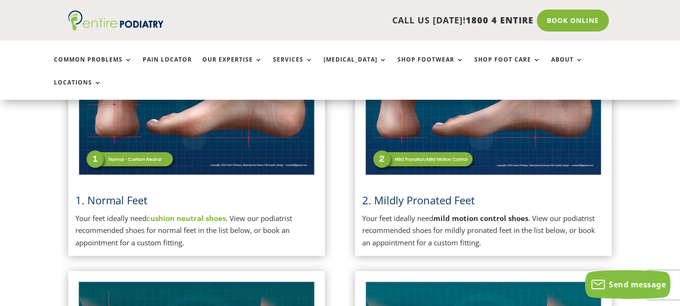
scroll to position [299, 0]
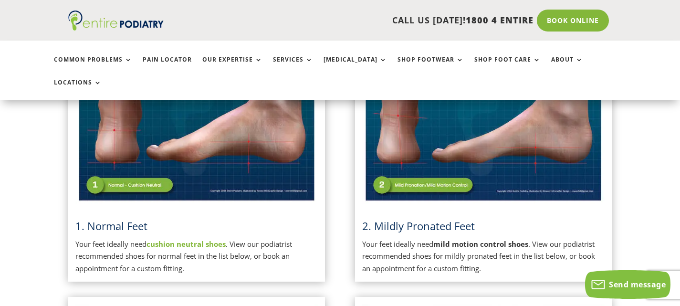
click at [189, 218] on h3 "1. Normal Feet" at bounding box center [196, 228] width 243 height 20
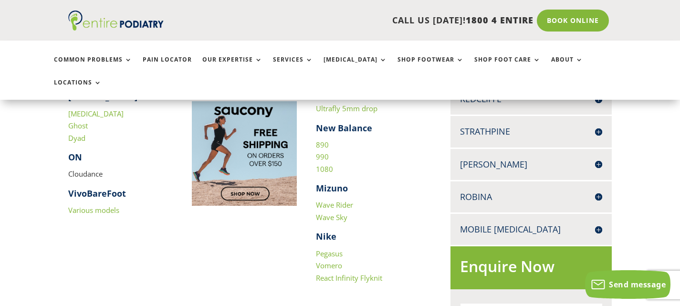
scroll to position [424, 0]
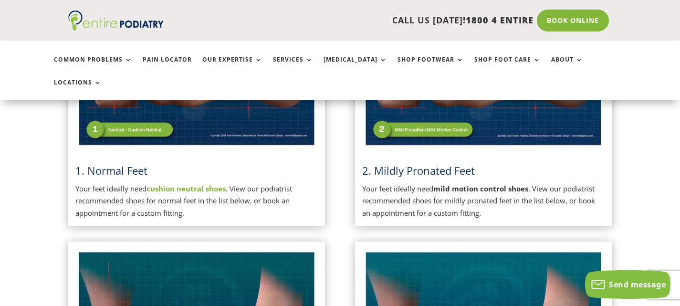
scroll to position [551, 0]
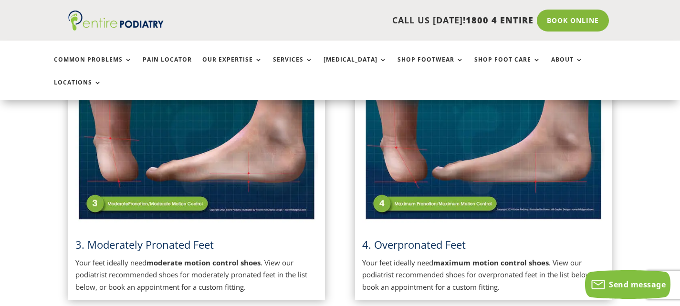
click at [449, 158] on img at bounding box center [483, 137] width 243 height 171
click at [476, 258] on strong "maximum motion control shoes" at bounding box center [490, 263] width 115 height 10
click at [409, 124] on img at bounding box center [483, 137] width 243 height 171
click at [379, 237] on span "4. Overpronated Feet" at bounding box center [414, 244] width 104 height 14
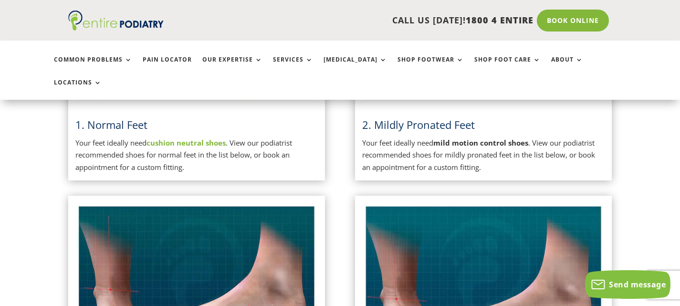
scroll to position [329, 0]
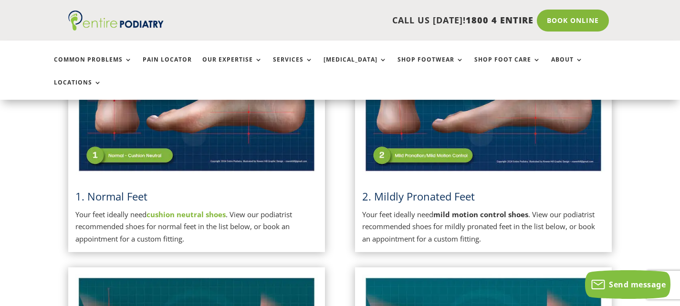
click at [422, 189] on span "2. Mildly Pronated Feet" at bounding box center [418, 196] width 113 height 14
click at [419, 121] on img at bounding box center [483, 88] width 243 height 171
click at [479, 209] on strong "mild motion control shoes" at bounding box center [480, 214] width 95 height 10
click at [404, 132] on img at bounding box center [483, 88] width 243 height 171
click at [244, 209] on p "Your feet ideally need cushion neutral shoes . View our podiatrist recommended …" at bounding box center [196, 226] width 243 height 37
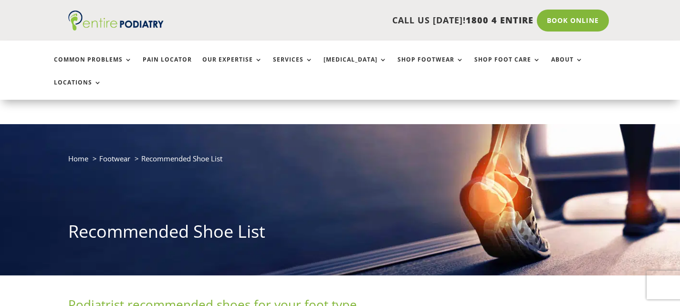
scroll to position [329, 0]
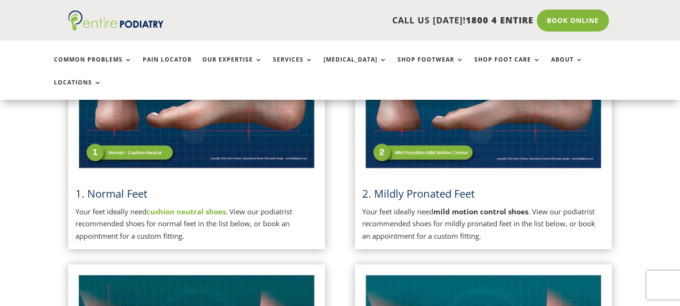
click at [492, 89] on img at bounding box center [483, 85] width 243 height 171
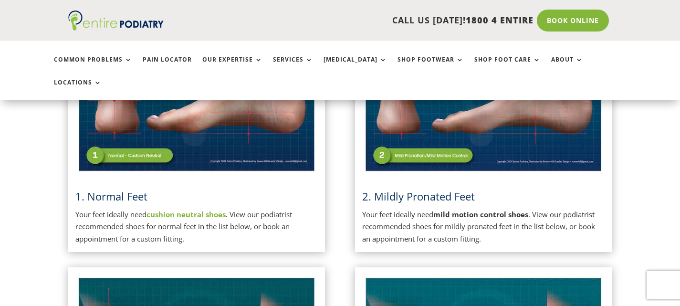
scroll to position [0, 0]
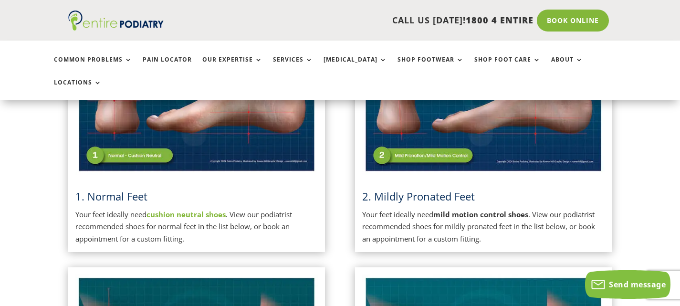
click at [461, 111] on img at bounding box center [483, 88] width 243 height 171
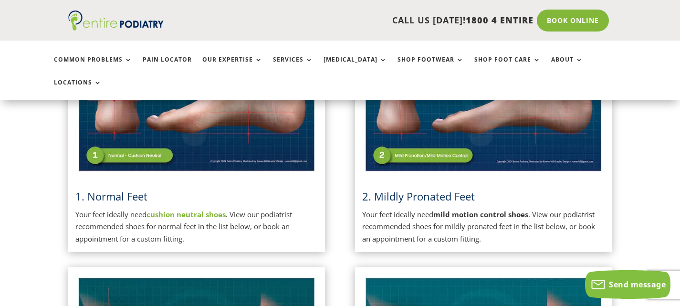
click at [461, 111] on img at bounding box center [483, 88] width 243 height 171
click at [441, 145] on img at bounding box center [483, 88] width 243 height 171
click at [439, 189] on span "2. Mildly Pronated Feet" at bounding box center [418, 196] width 113 height 14
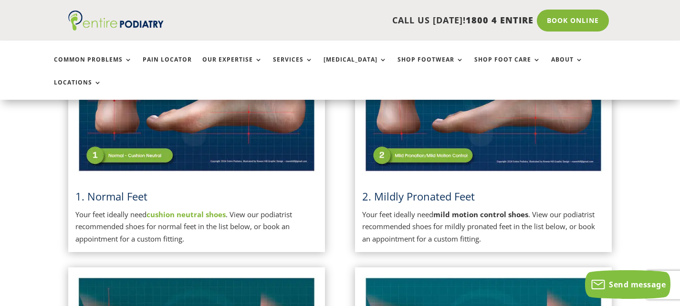
click at [480, 209] on strong "mild motion control shoes" at bounding box center [480, 214] width 95 height 10
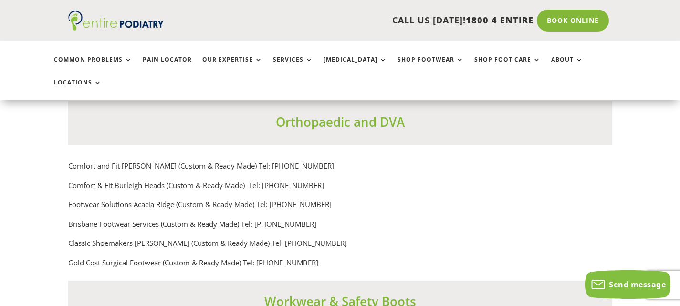
scroll to position [6662, 0]
